Goal: Information Seeking & Learning: Learn about a topic

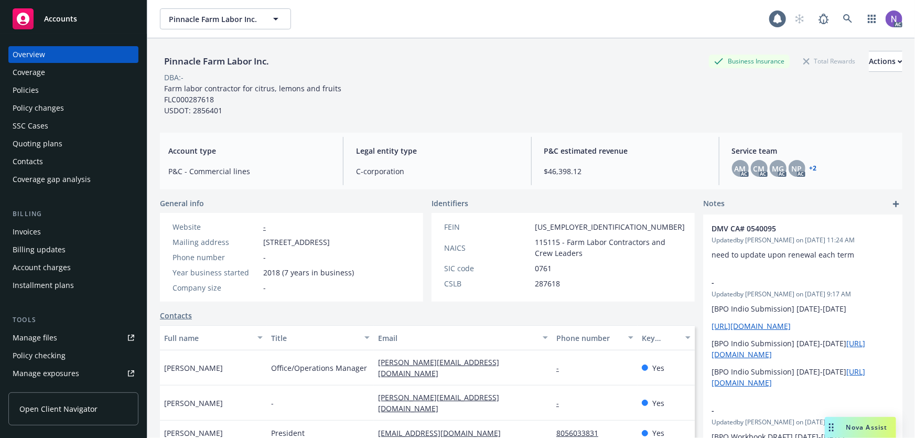
click at [84, 93] on div "Policies" at bounding box center [74, 90] width 122 height 17
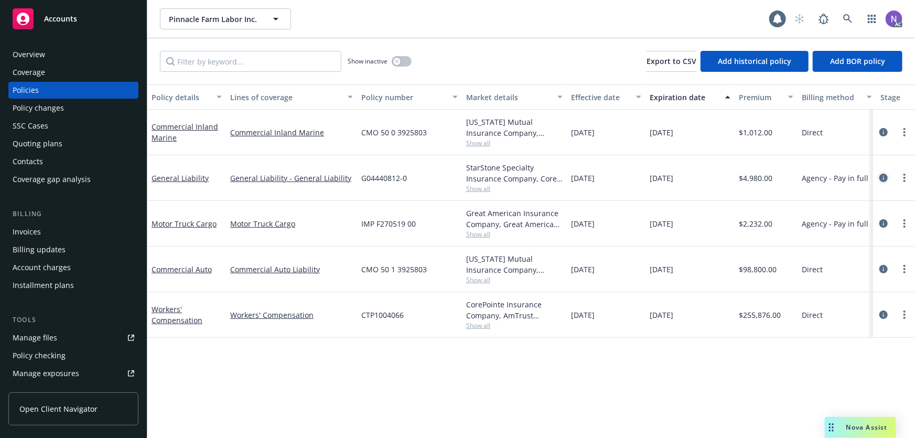
click at [884, 173] on icon "circleInformation" at bounding box center [883, 177] width 8 height 8
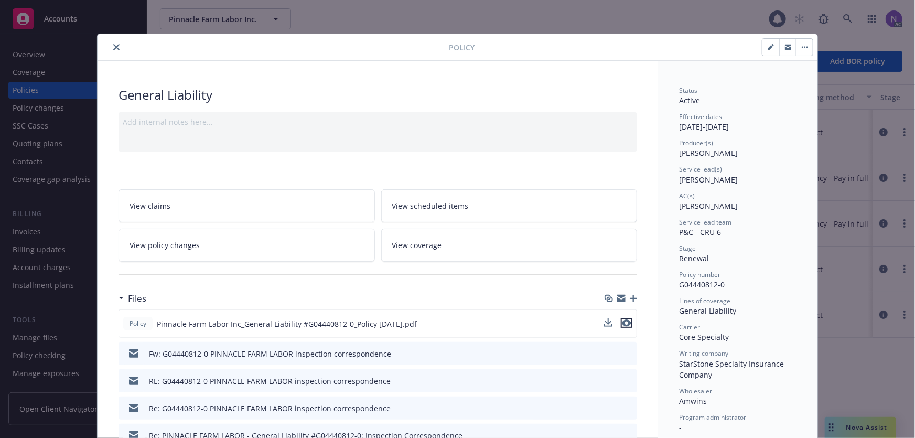
click at [622, 319] on icon "preview file" at bounding box center [626, 322] width 9 height 7
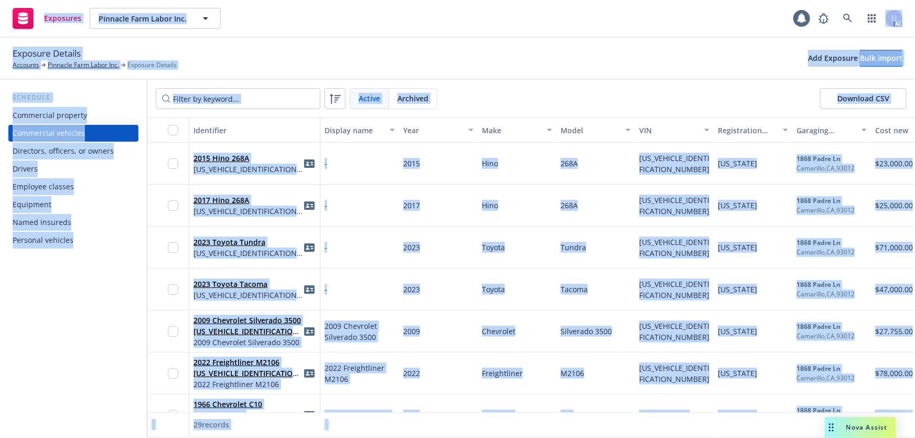
click at [355, 29] on div "Exposures Pinnacle Farm Labor Inc. Pinnacle Farm Labor Inc. 1 AC" at bounding box center [457, 19] width 915 height 38
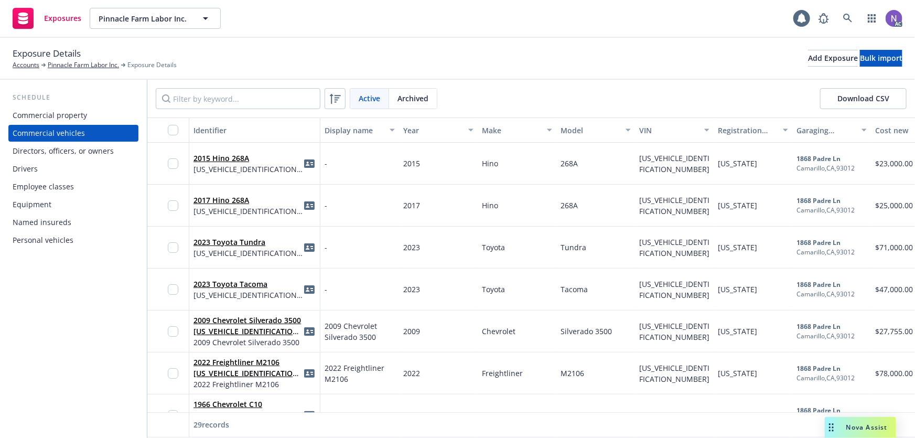
click at [75, 170] on div "Drivers" at bounding box center [74, 168] width 122 height 17
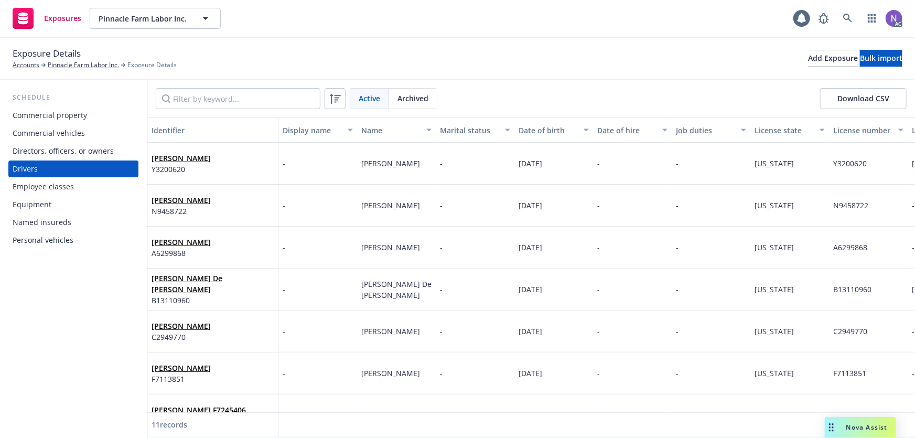
click at [90, 130] on div "Commercial vehicles" at bounding box center [74, 133] width 122 height 17
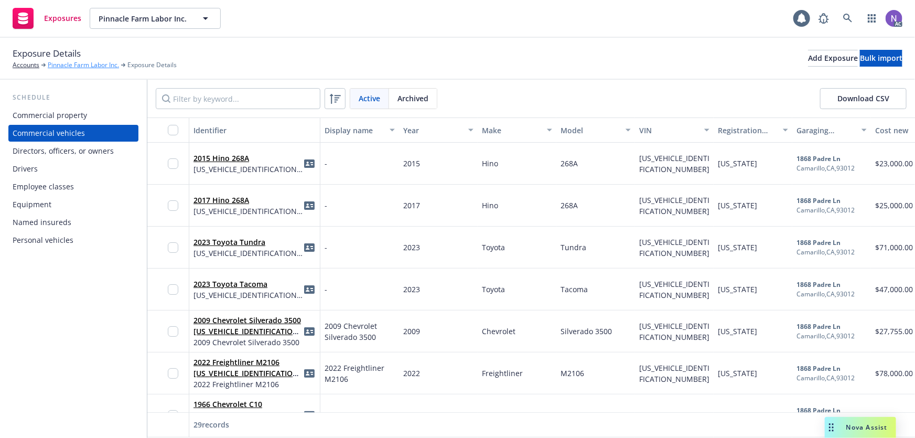
click at [85, 67] on link "Pinnacle Farm Labor Inc." at bounding box center [83, 64] width 71 height 9
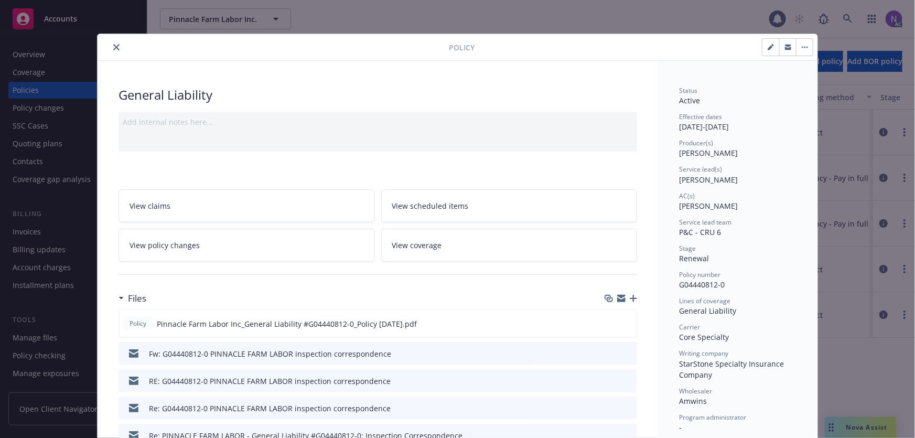
click at [110, 47] on button "close" at bounding box center [116, 47] width 13 height 13
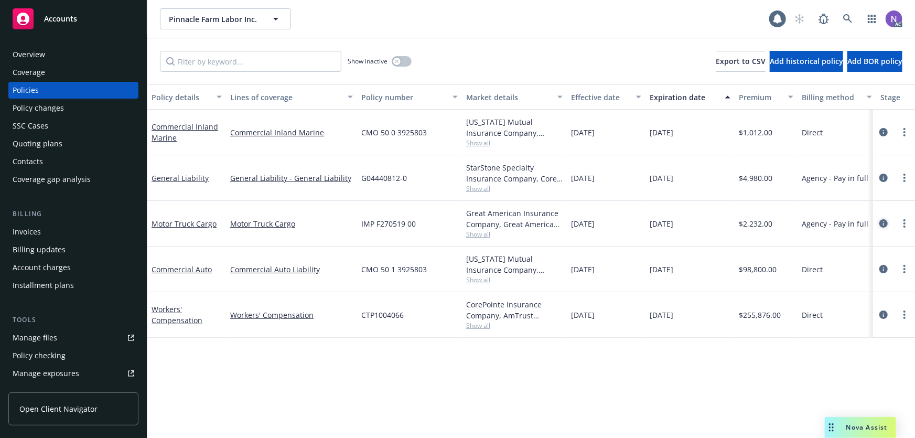
click at [877, 223] on link "circleInformation" at bounding box center [883, 223] width 13 height 13
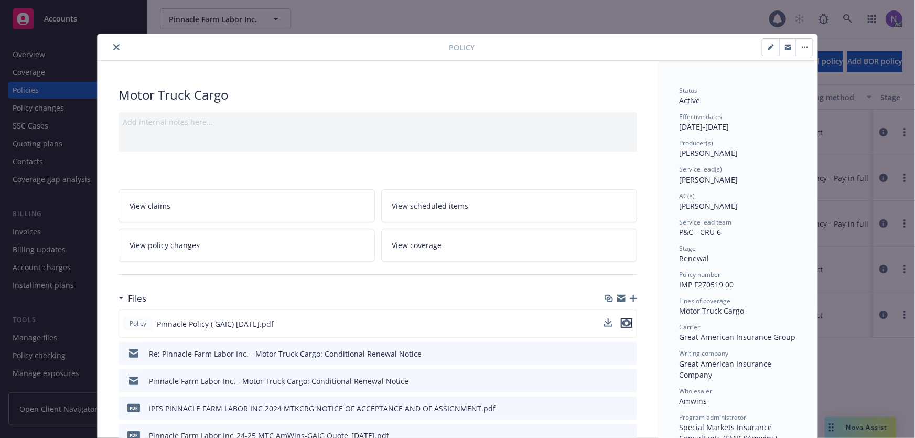
click at [623, 323] on icon "preview file" at bounding box center [626, 322] width 9 height 7
click at [112, 41] on button "close" at bounding box center [116, 47] width 13 height 13
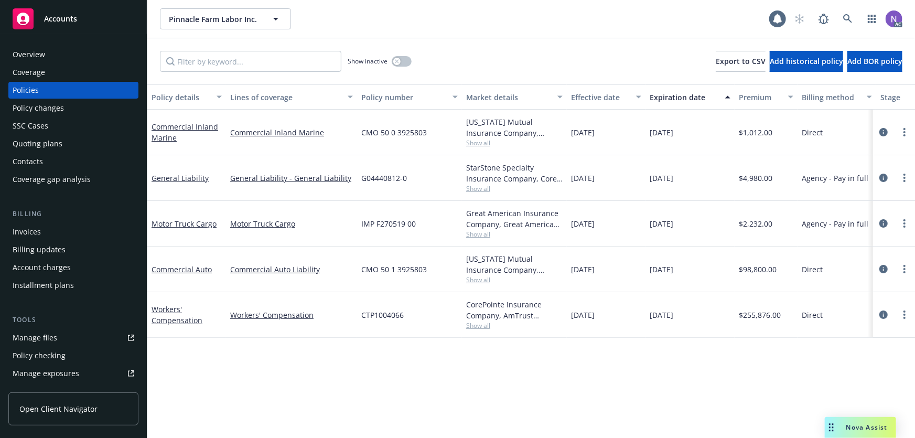
click at [92, 114] on div "Policy changes" at bounding box center [74, 108] width 122 height 17
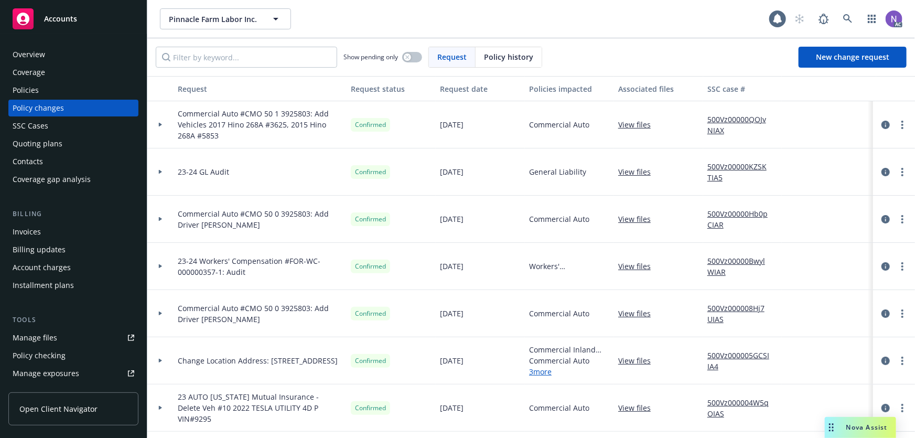
click at [630, 171] on link "View files" at bounding box center [638, 171] width 41 height 11
click at [635, 172] on link "View files" at bounding box center [638, 171] width 41 height 11
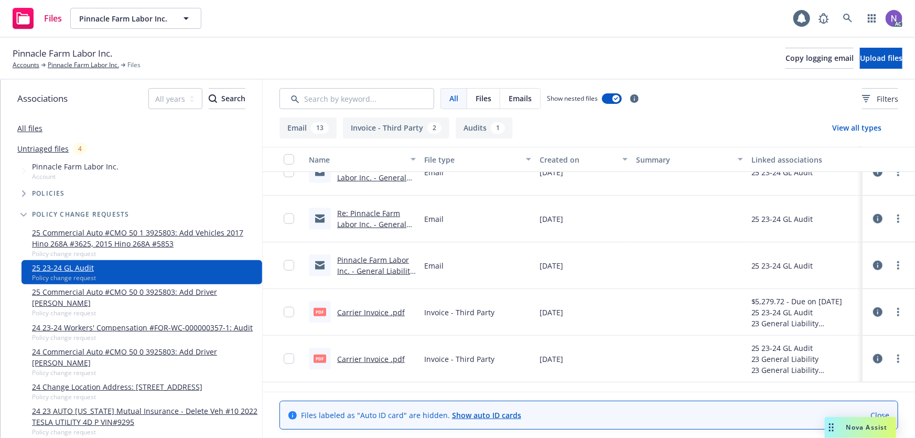
scroll to position [518, 0]
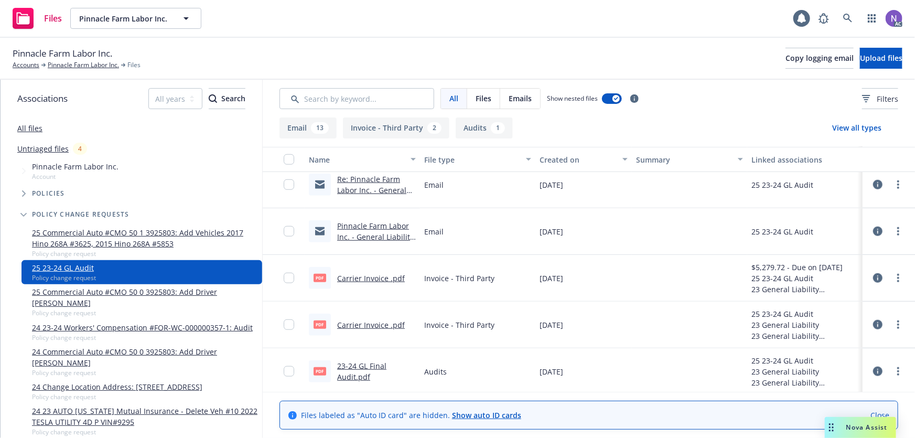
click at [374, 367] on link "23-24 GL Final Audit.pdf" at bounding box center [361, 371] width 49 height 21
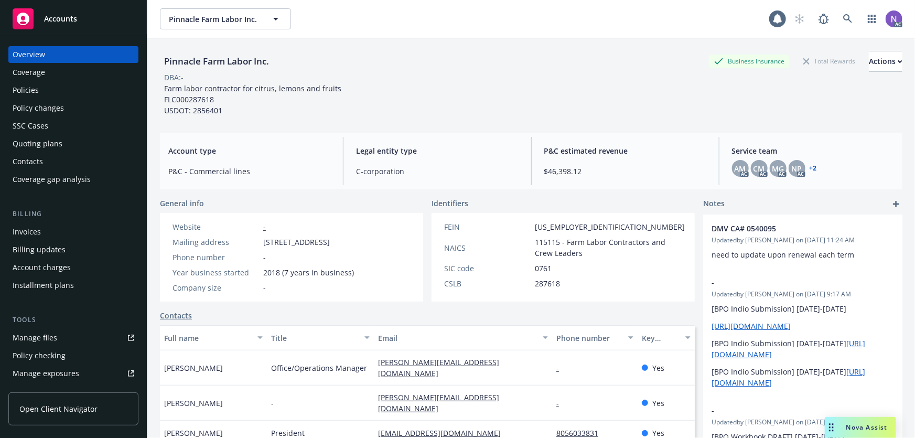
click at [77, 108] on div "Policy changes" at bounding box center [74, 108] width 122 height 17
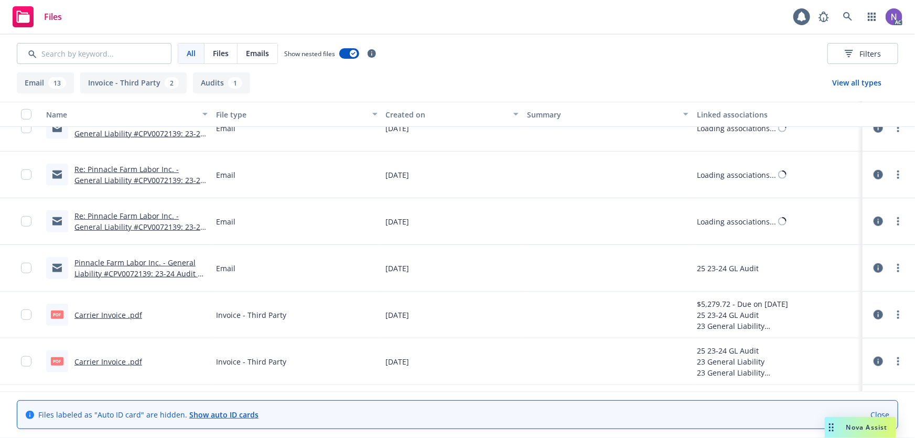
scroll to position [477, 0]
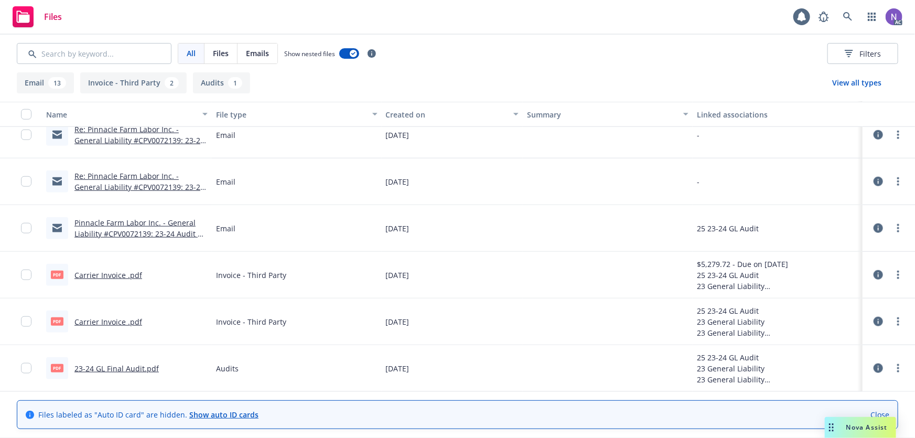
click at [130, 365] on link "23-24 GL Final Audit.pdf" at bounding box center [116, 368] width 84 height 10
